Goal: Information Seeking & Learning: Learn about a topic

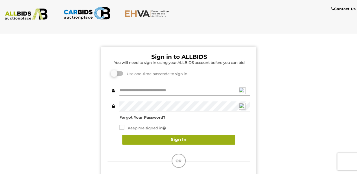
type input "**********"
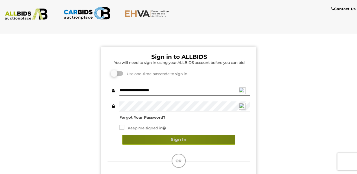
click at [178, 139] on button "Sign In" at bounding box center [178, 140] width 113 height 10
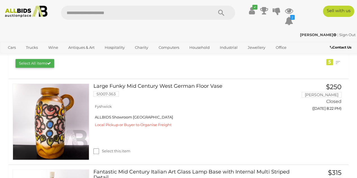
scroll to position [86, 0]
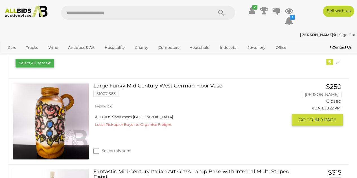
click at [38, 122] on link at bounding box center [51, 121] width 77 height 77
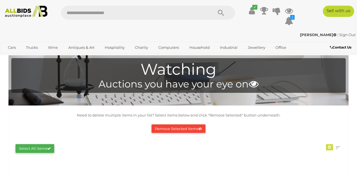
scroll to position [86, 0]
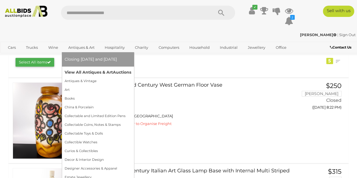
click at [94, 72] on link "View All Antiques & Art Auctions" at bounding box center [98, 72] width 67 height 9
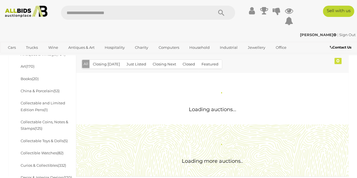
scroll to position [114, 0]
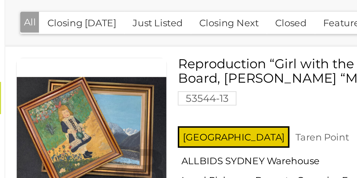
scroll to position [116, 0]
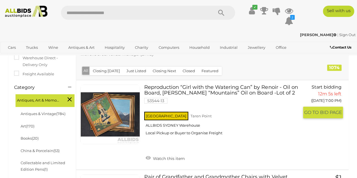
click at [111, 95] on link at bounding box center [111, 115] width 60 height 60
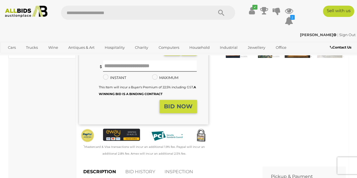
scroll to position [45, 0]
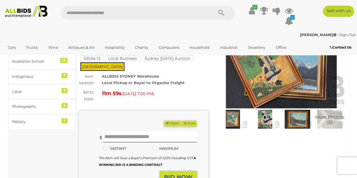
click at [272, 123] on img at bounding box center [265, 119] width 29 height 19
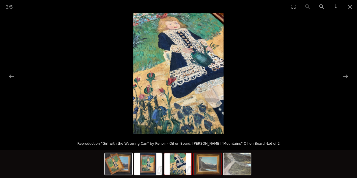
click at [202, 170] on img at bounding box center [207, 163] width 27 height 21
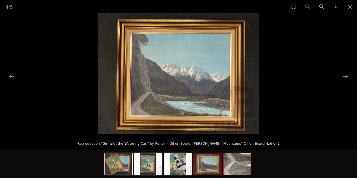
click at [233, 166] on img at bounding box center [237, 163] width 27 height 21
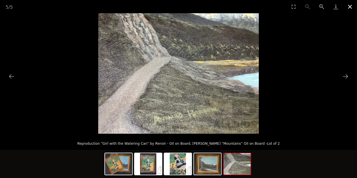
click at [350, 6] on button "Close gallery" at bounding box center [350, 6] width 14 height 13
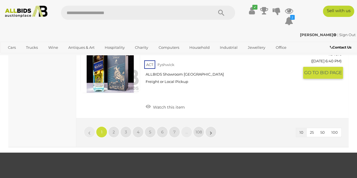
scroll to position [953, 0]
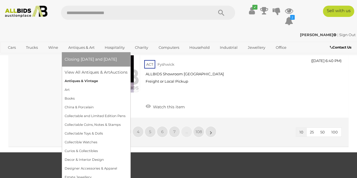
click at [78, 83] on link "Antiques & Vintage" at bounding box center [96, 81] width 63 height 9
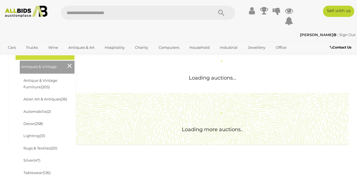
scroll to position [92, 0]
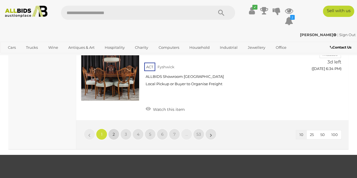
scroll to position [913, 0]
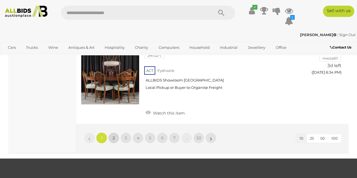
click at [114, 136] on span "2" at bounding box center [114, 138] width 2 height 5
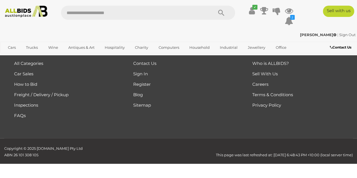
scroll to position [83, 0]
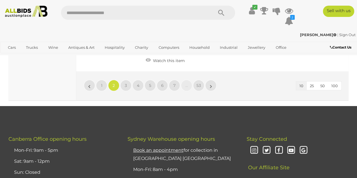
scroll to position [949, 0]
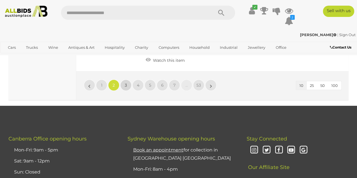
click at [124, 83] on link "3" at bounding box center [125, 85] width 11 height 11
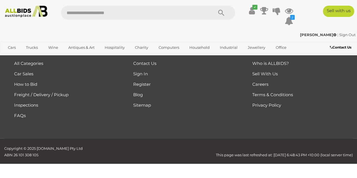
scroll to position [83, 0]
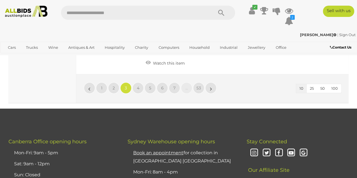
scroll to position [964, 0]
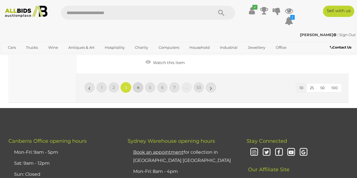
click at [140, 83] on link "4" at bounding box center [138, 87] width 11 height 11
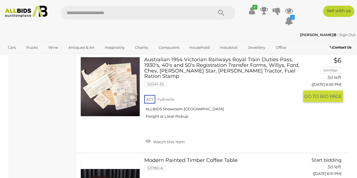
scroll to position [906, 0]
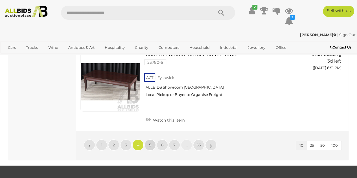
click at [148, 140] on link "5" at bounding box center [150, 145] width 11 height 11
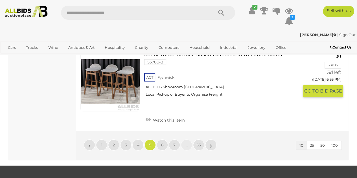
scroll to position [899, 0]
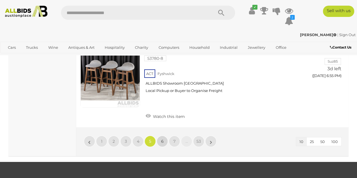
click at [163, 139] on span "6" at bounding box center [162, 141] width 3 height 5
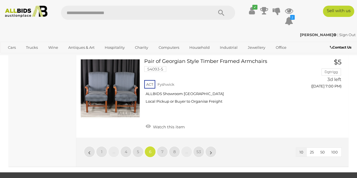
scroll to position [877, 0]
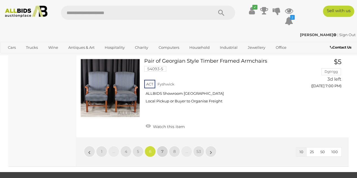
click at [161, 149] on span "7" at bounding box center [162, 151] width 2 height 5
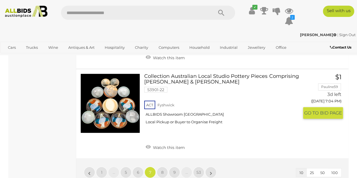
scroll to position [911, 0]
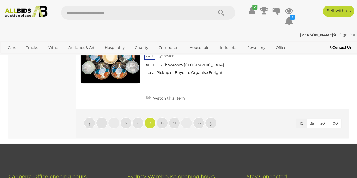
click at [115, 14] on input "text" at bounding box center [134, 13] width 147 height 14
type input "******"
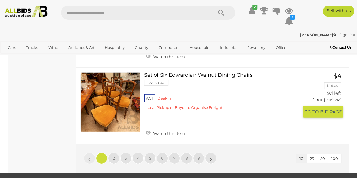
scroll to position [824, 0]
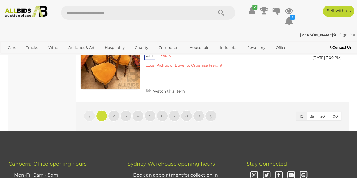
click at [211, 110] on li "»" at bounding box center [211, 115] width 11 height 11
click at [111, 110] on link "2" at bounding box center [113, 115] width 11 height 11
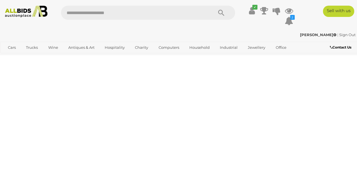
scroll to position [0, 0]
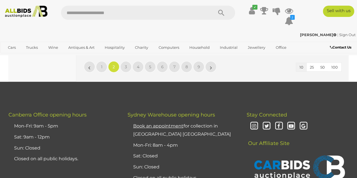
scroll to position [869, 0]
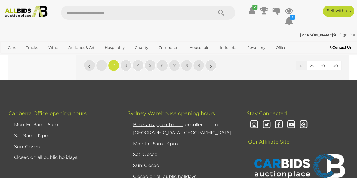
click at [109, 15] on input "text" at bounding box center [134, 13] width 147 height 14
type input "*********"
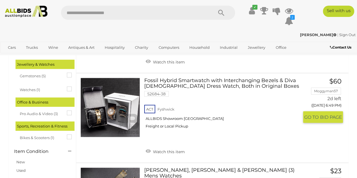
scroll to position [546, 0]
